Goal: Find specific page/section: Find specific page/section

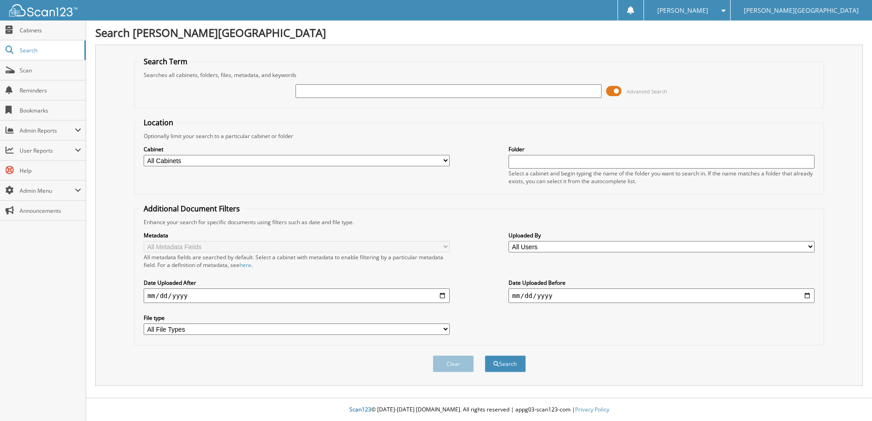
click at [340, 94] on input "text" at bounding box center [449, 91] width 306 height 14
type input "ub0093"
click at [485, 356] on button "Search" at bounding box center [505, 364] width 41 height 17
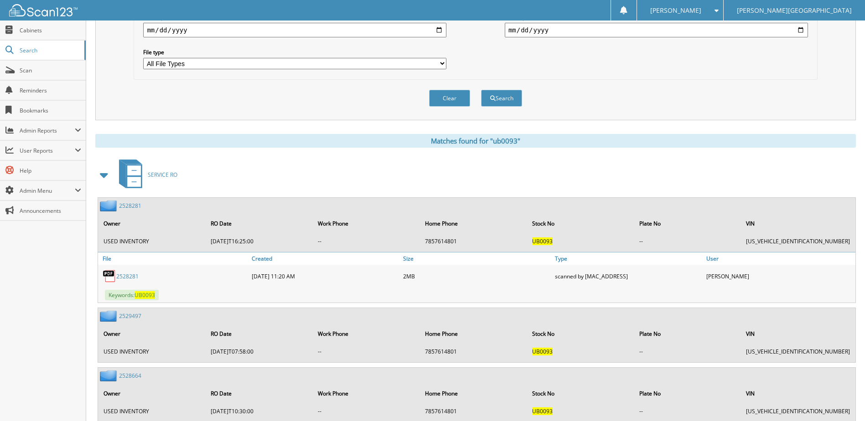
scroll to position [274, 0]
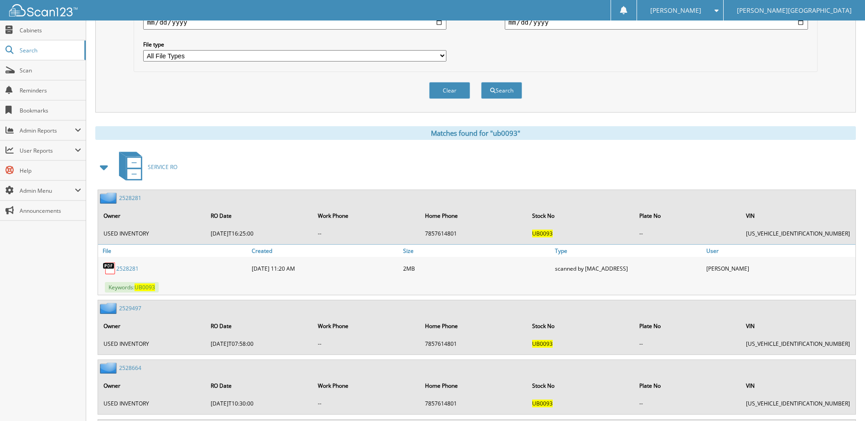
click at [104, 169] on span at bounding box center [104, 167] width 13 height 16
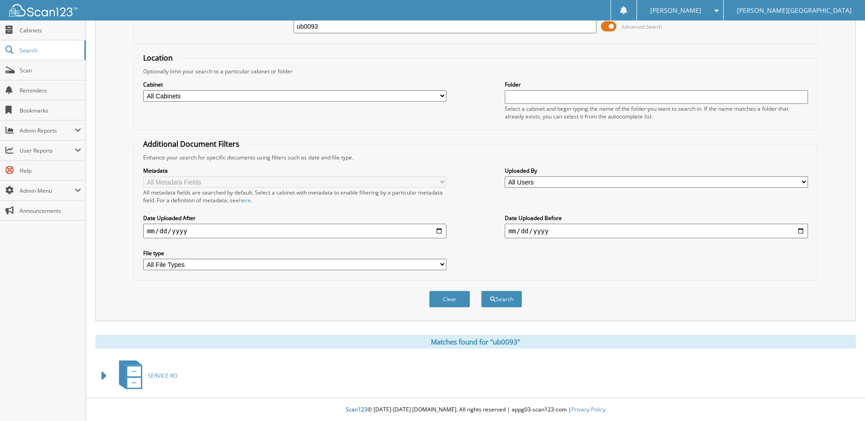
scroll to position [65, 0]
click at [105, 376] on span at bounding box center [104, 376] width 13 height 16
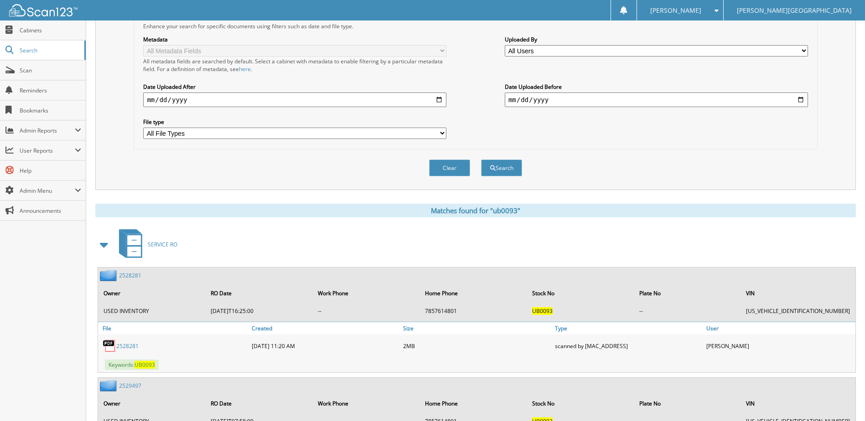
scroll to position [127, 0]
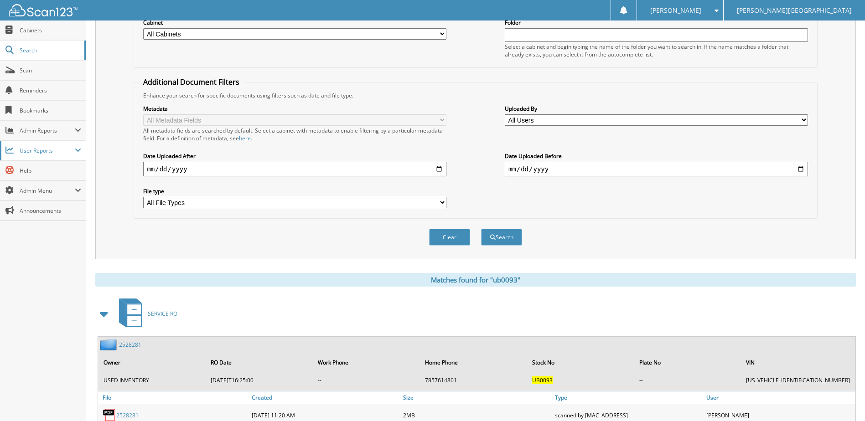
click at [47, 151] on span "User Reports" at bounding box center [47, 151] width 55 height 8
click at [44, 192] on span "All Recent Activity" at bounding box center [47, 190] width 67 height 8
